Goal: Transaction & Acquisition: Download file/media

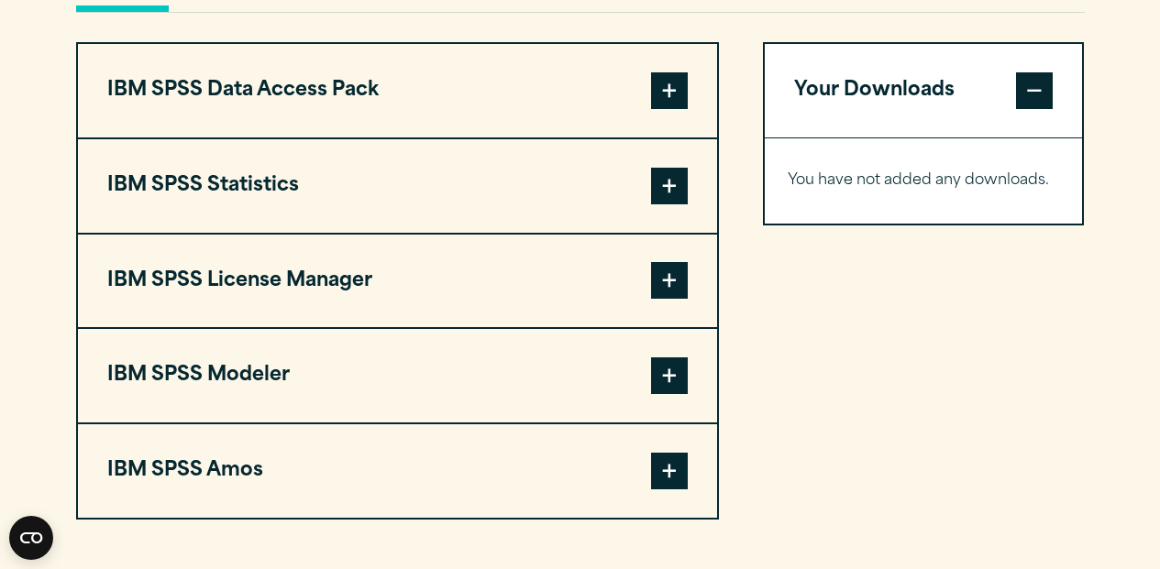
scroll to position [1436, 0]
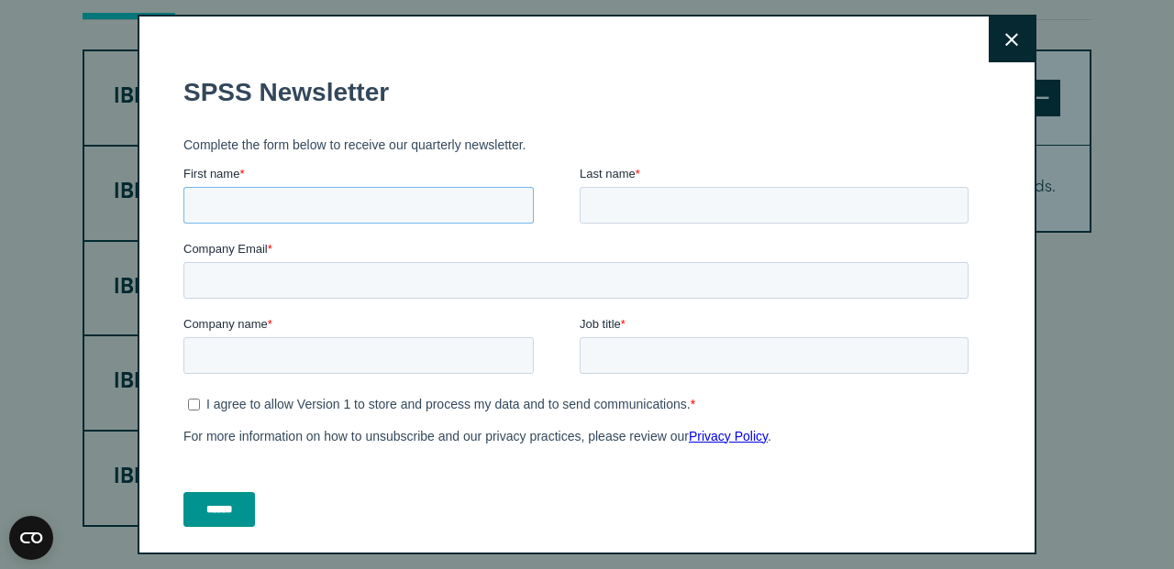
click at [331, 210] on input "First name *" at bounding box center [358, 205] width 350 height 37
type input "**********"
click at [699, 207] on input "Last name *" at bounding box center [774, 205] width 389 height 37
type input "*****"
click at [331, 292] on input "Company Email *" at bounding box center [575, 280] width 785 height 37
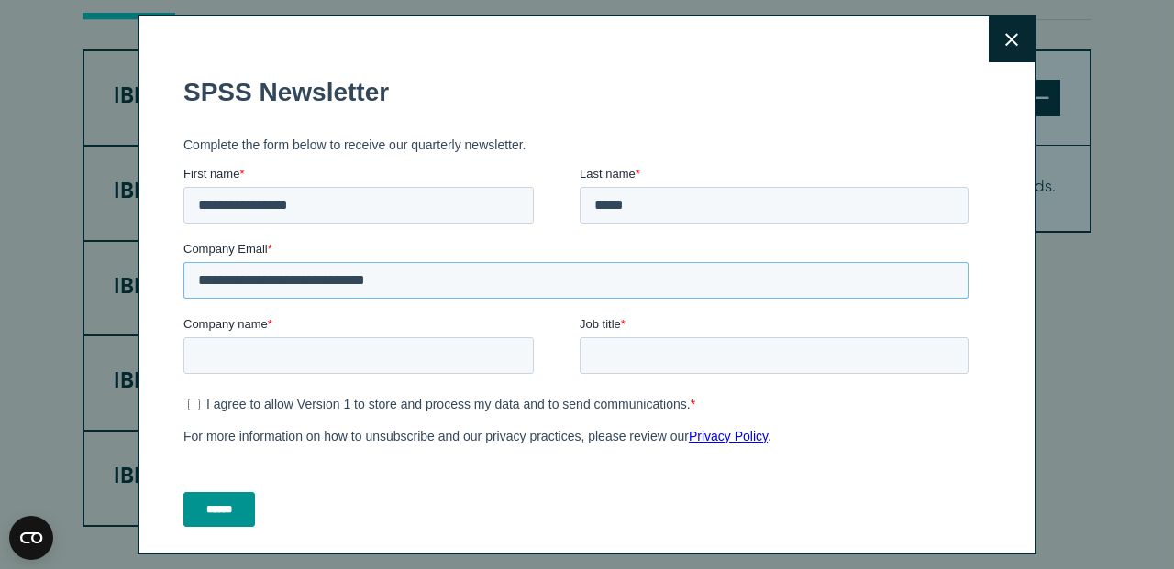
type input "**********"
click at [1005, 41] on icon at bounding box center [1011, 39] width 13 height 13
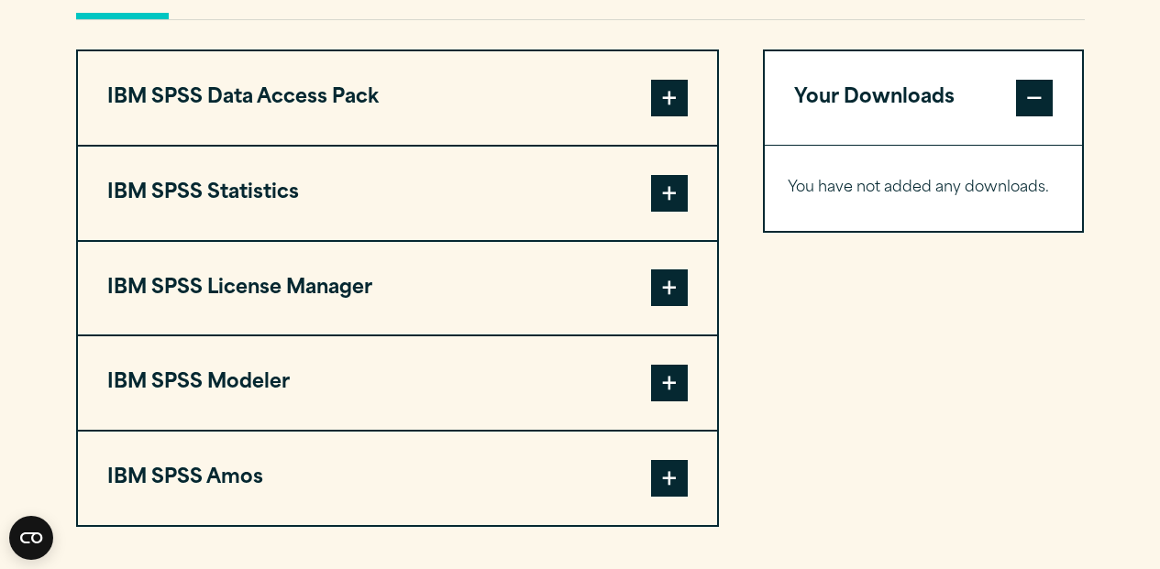
click at [661, 194] on span at bounding box center [669, 193] width 37 height 37
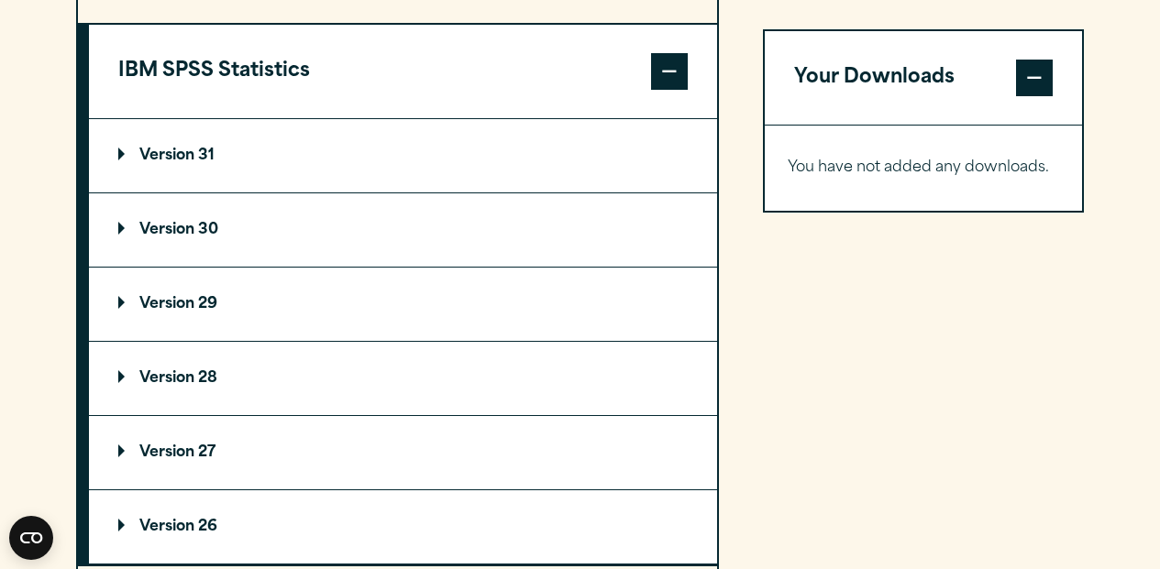
scroll to position [1573, 0]
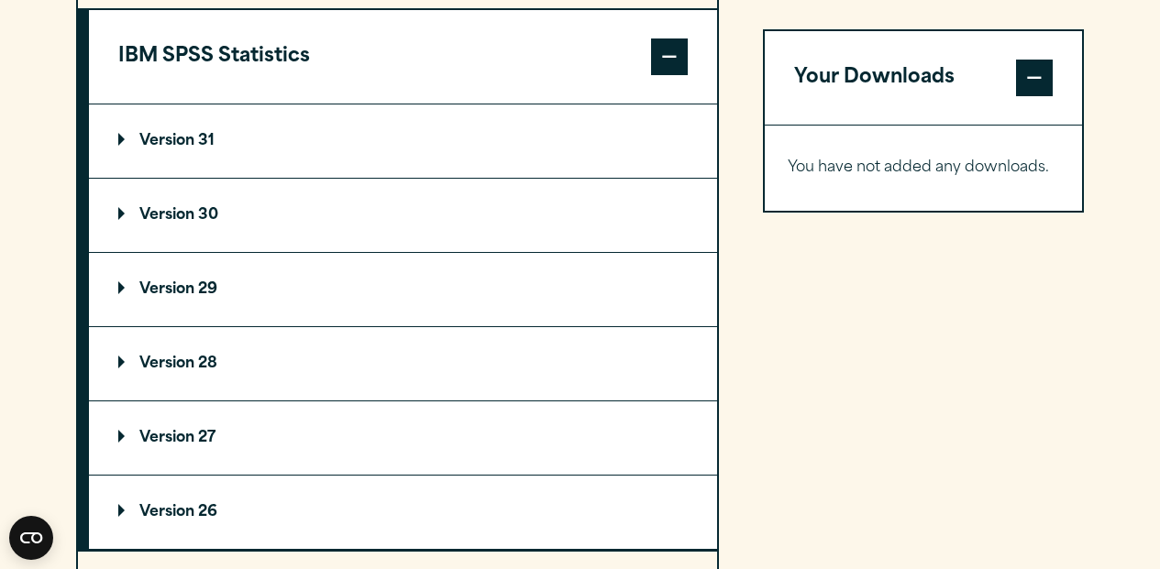
click at [293, 295] on summary "Version 29" at bounding box center [403, 289] width 628 height 73
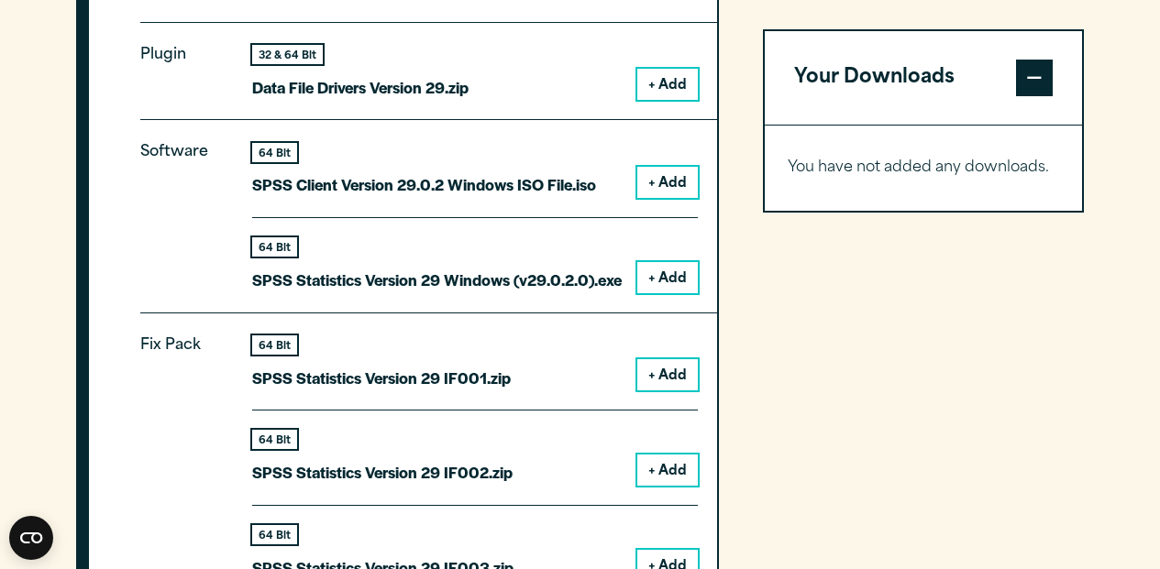
scroll to position [1851, 0]
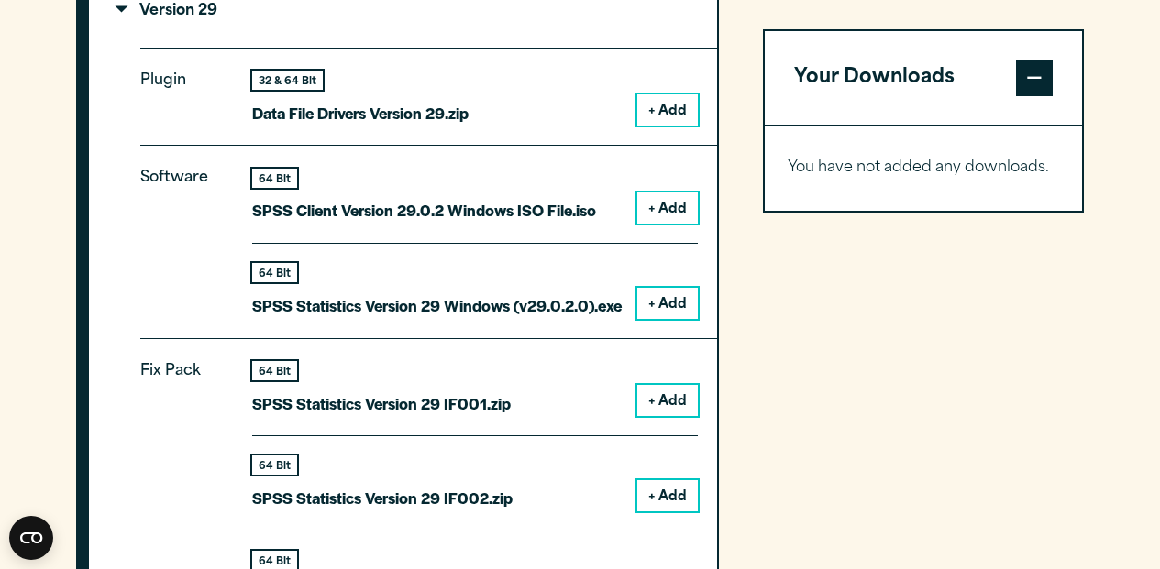
click at [660, 293] on button "+ Add" at bounding box center [667, 303] width 61 height 31
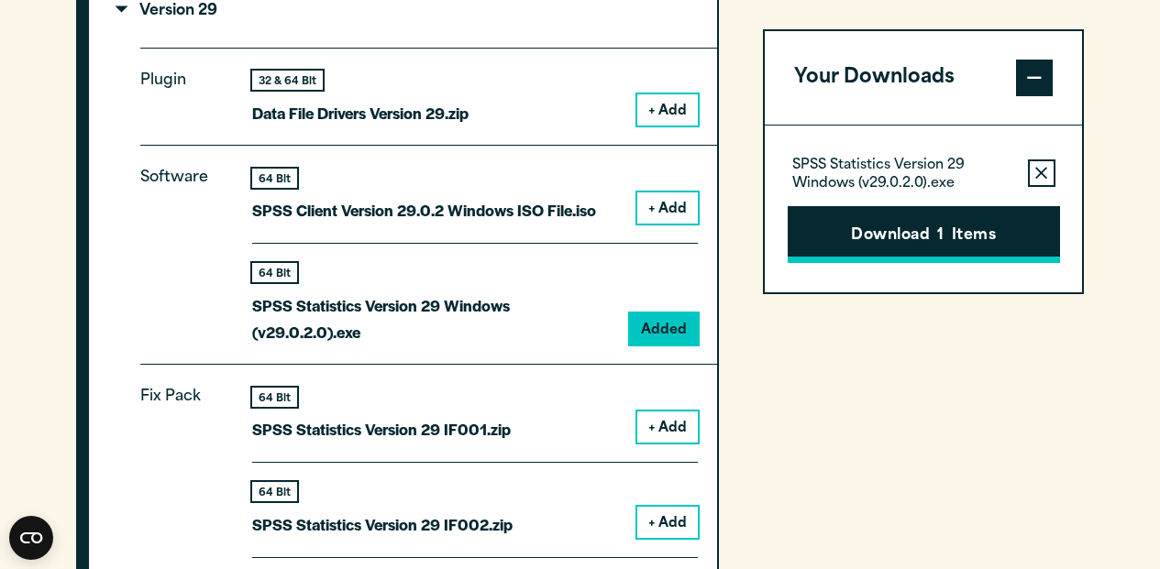
click at [834, 226] on button "Download 1 Items" at bounding box center [924, 234] width 272 height 57
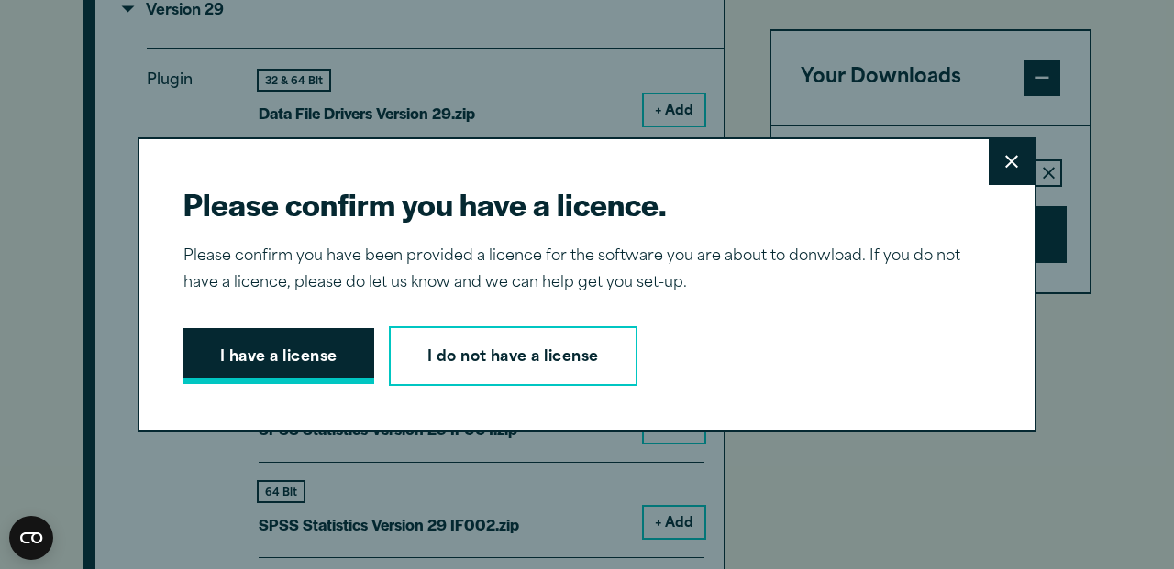
click at [262, 376] on button "I have a license" at bounding box center [278, 356] width 191 height 57
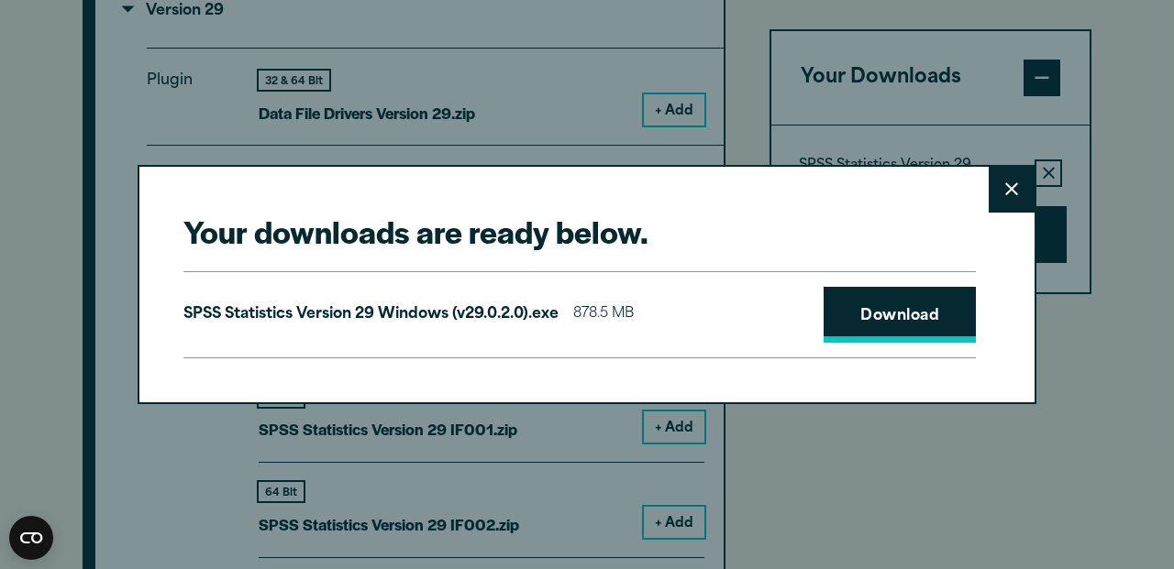
click at [894, 319] on link "Download" at bounding box center [899, 315] width 152 height 57
click at [897, 311] on link "Download" at bounding box center [899, 315] width 152 height 57
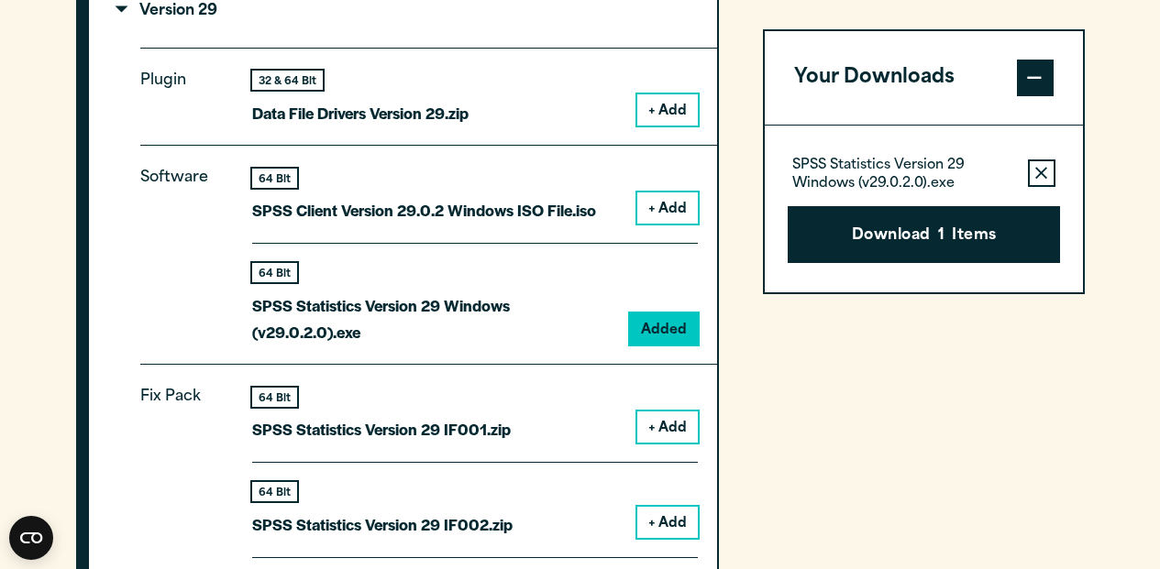
click at [719, 118] on div "Your downloads are ready below. Close SPSS Statistics Version 29 Windows (v29.0…" at bounding box center [580, 284] width 1160 height 569
